Goal: Register for event/course

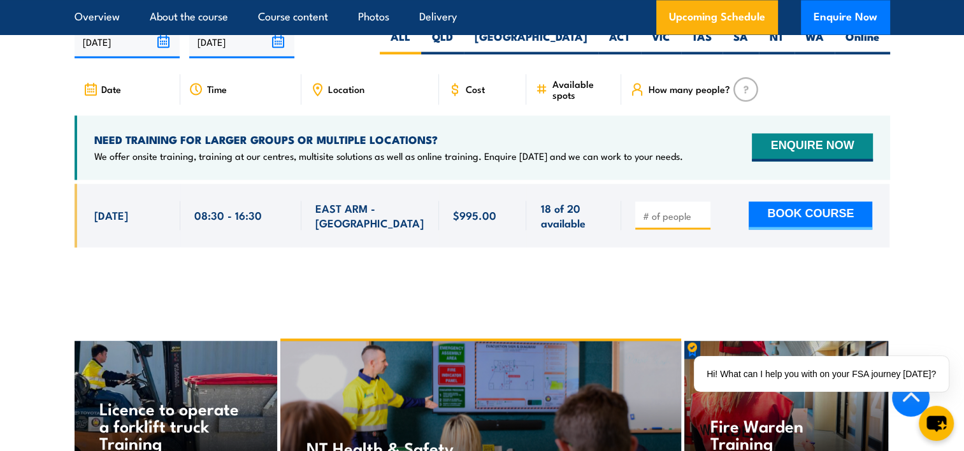
scroll to position [1912, 0]
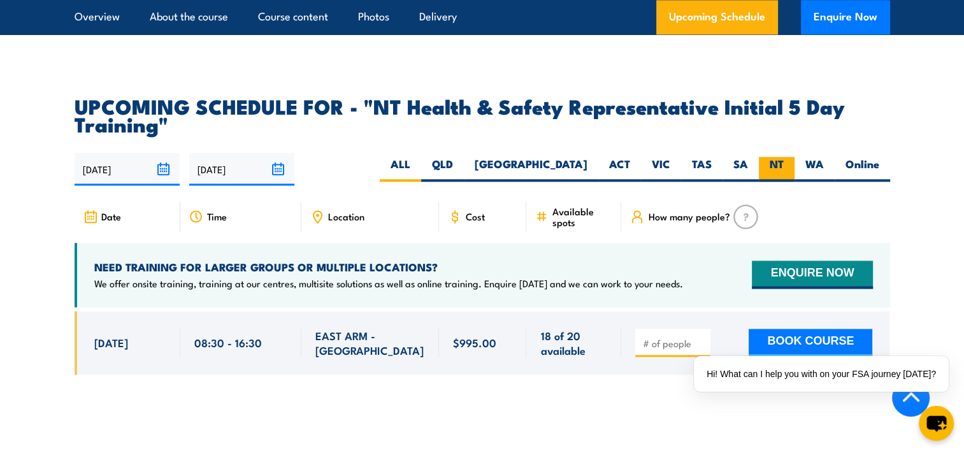
click at [783, 157] on label "NT" at bounding box center [777, 169] width 36 height 25
click at [784, 157] on input "NT" at bounding box center [788, 161] width 8 height 8
radio input "true"
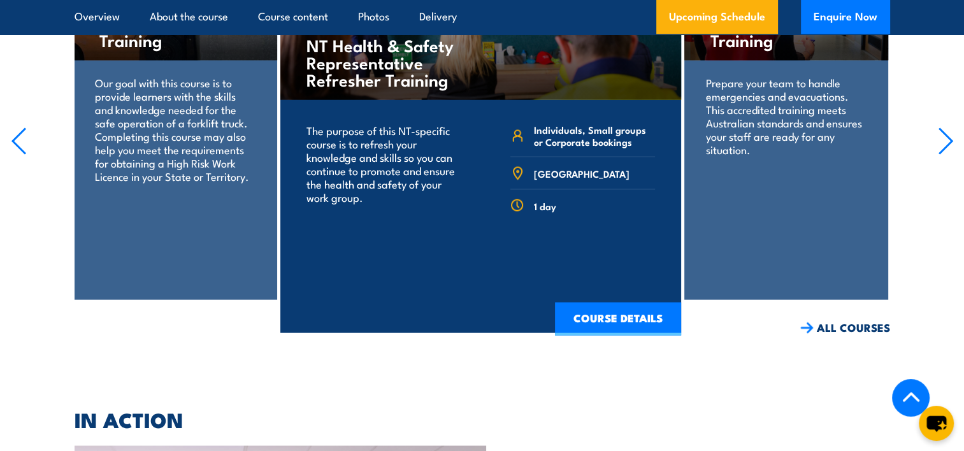
scroll to position [2404, 0]
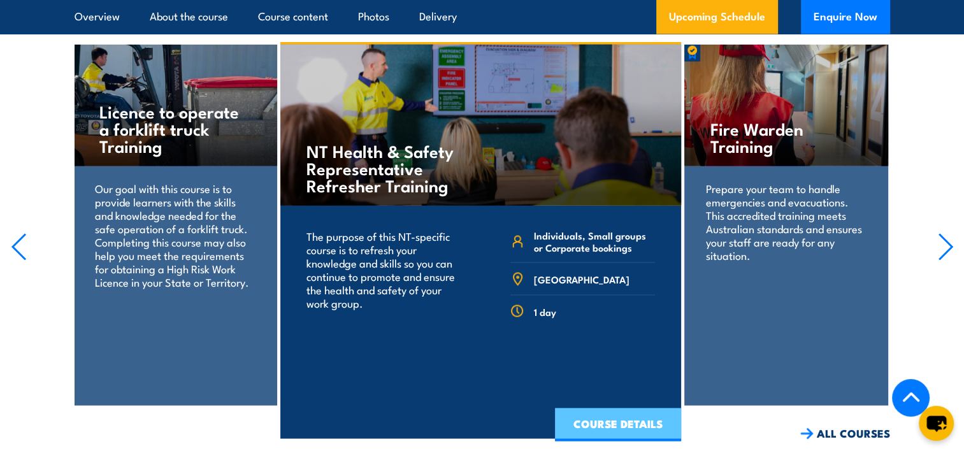
click at [623, 408] on link "COURSE DETAILS" at bounding box center [618, 424] width 126 height 33
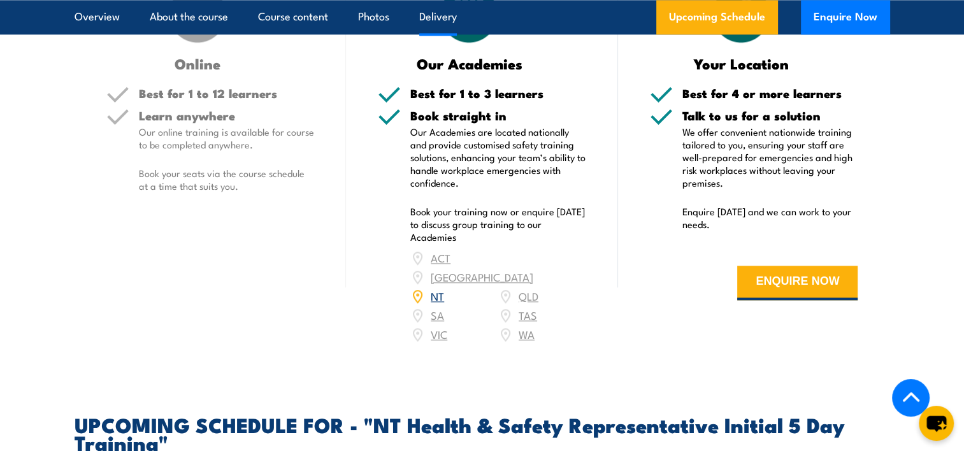
scroll to position [1721, 0]
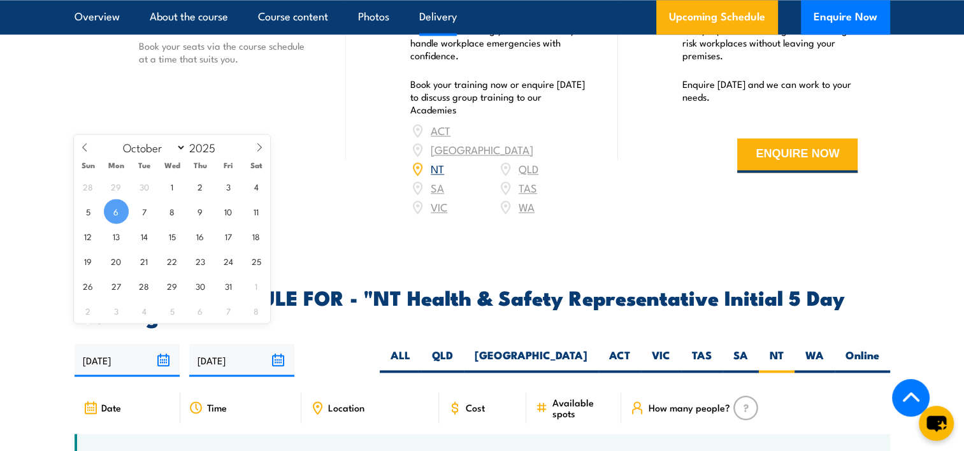
click at [135, 348] on input "[DATE]" at bounding box center [127, 360] width 105 height 32
click at [363, 344] on div "06/10/2025 04/04/2026" at bounding box center [483, 360] width 816 height 32
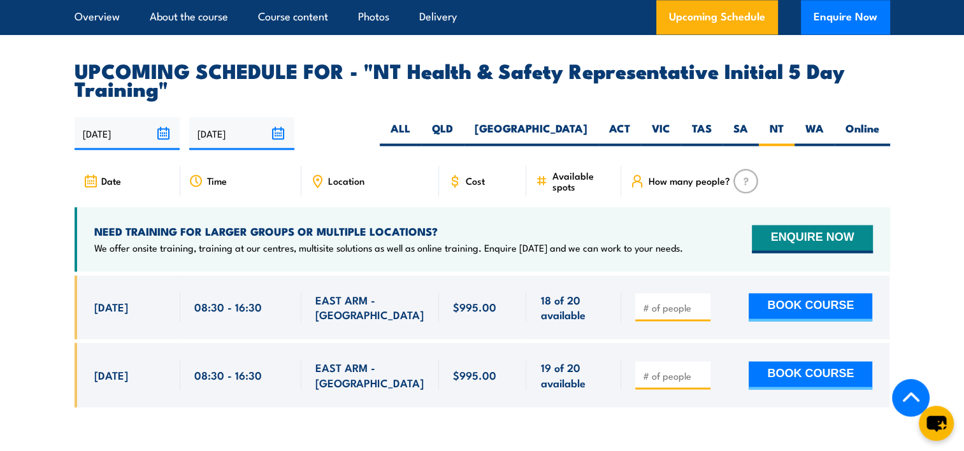
scroll to position [1975, 0]
